Goal: Task Accomplishment & Management: Manage account settings

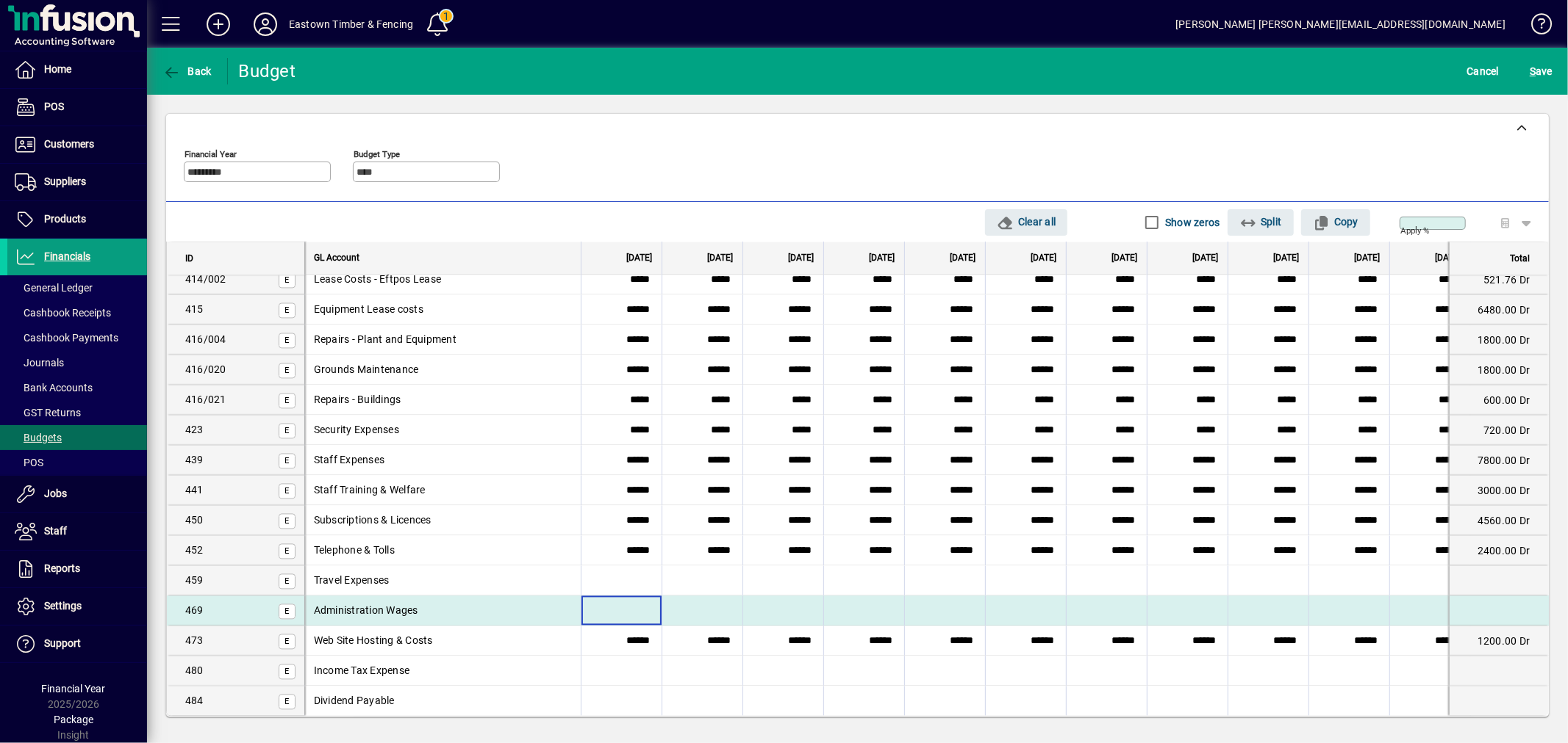
click at [613, 599] on input at bounding box center [621, 611] width 80 height 29
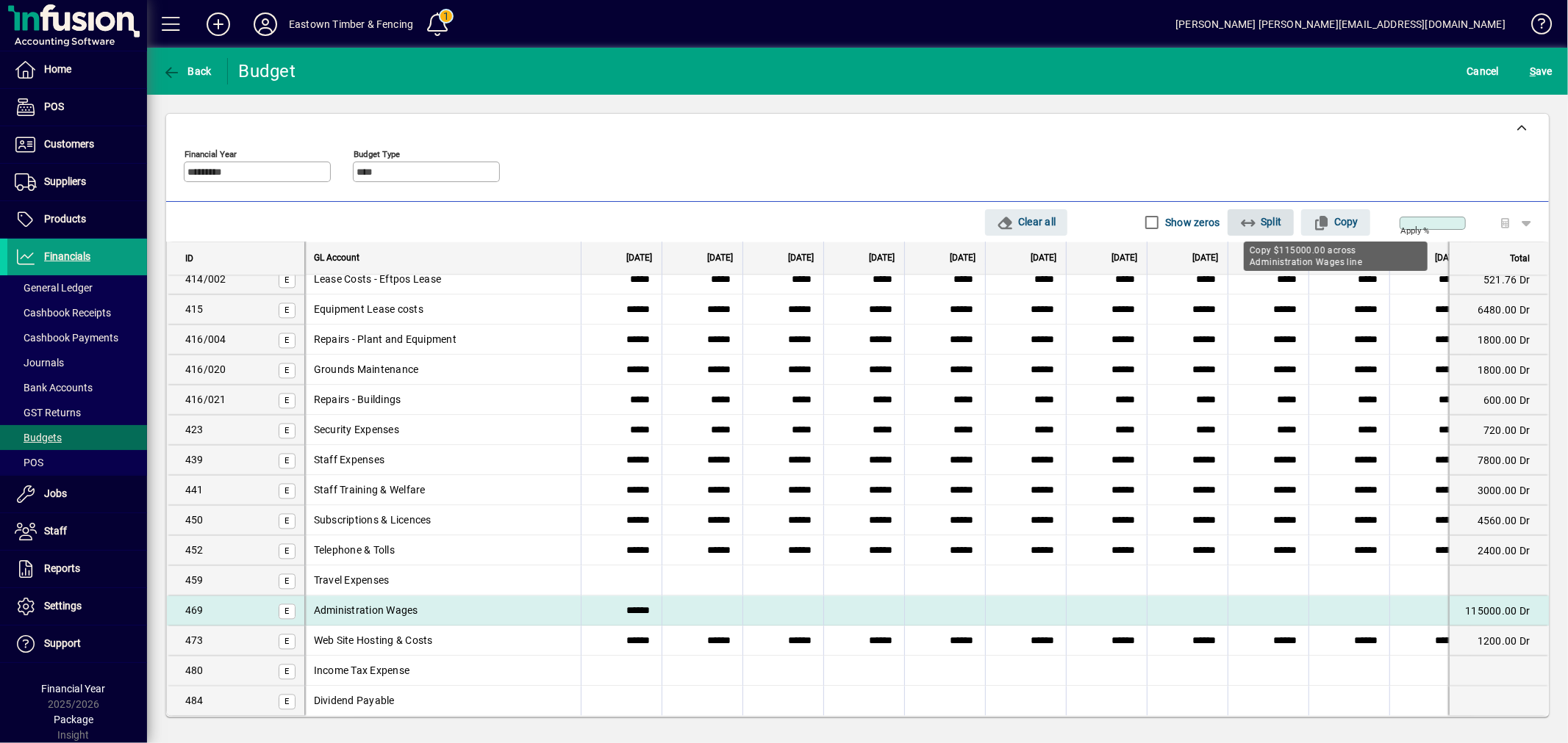
click at [1258, 218] on span "Split" at bounding box center [1259, 223] width 42 height 25
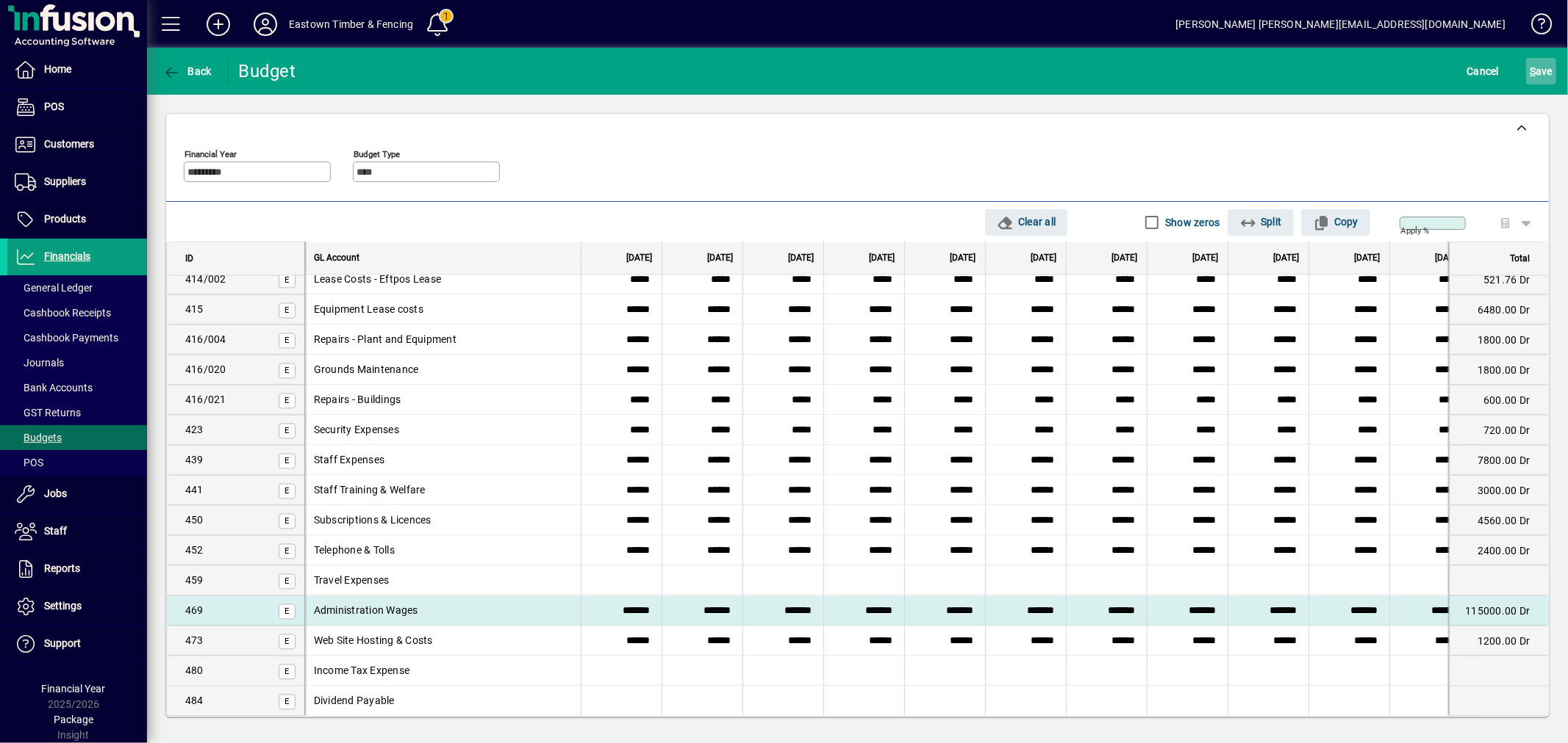
click at [1546, 74] on span "S ave" at bounding box center [1541, 71] width 23 height 24
